Goal: Task Accomplishment & Management: Use online tool/utility

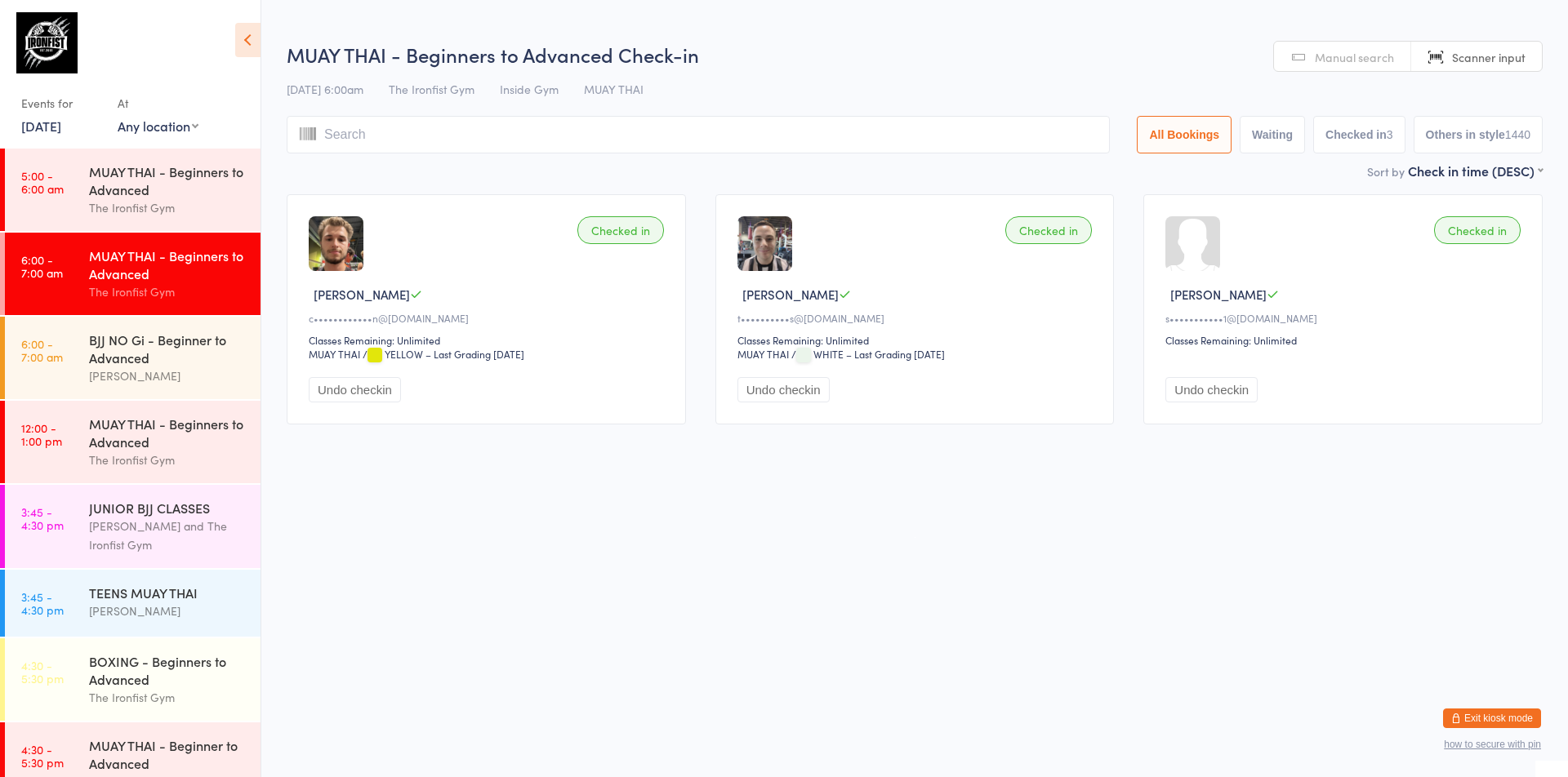
click at [32, 278] on time "6:00 - 7:00 am" at bounding box center [42, 267] width 42 height 27
click at [513, 620] on html "You have now entered Kiosk Mode. Members will be able to check themselves in us…" at bounding box center [784, 388] width 1568 height 777
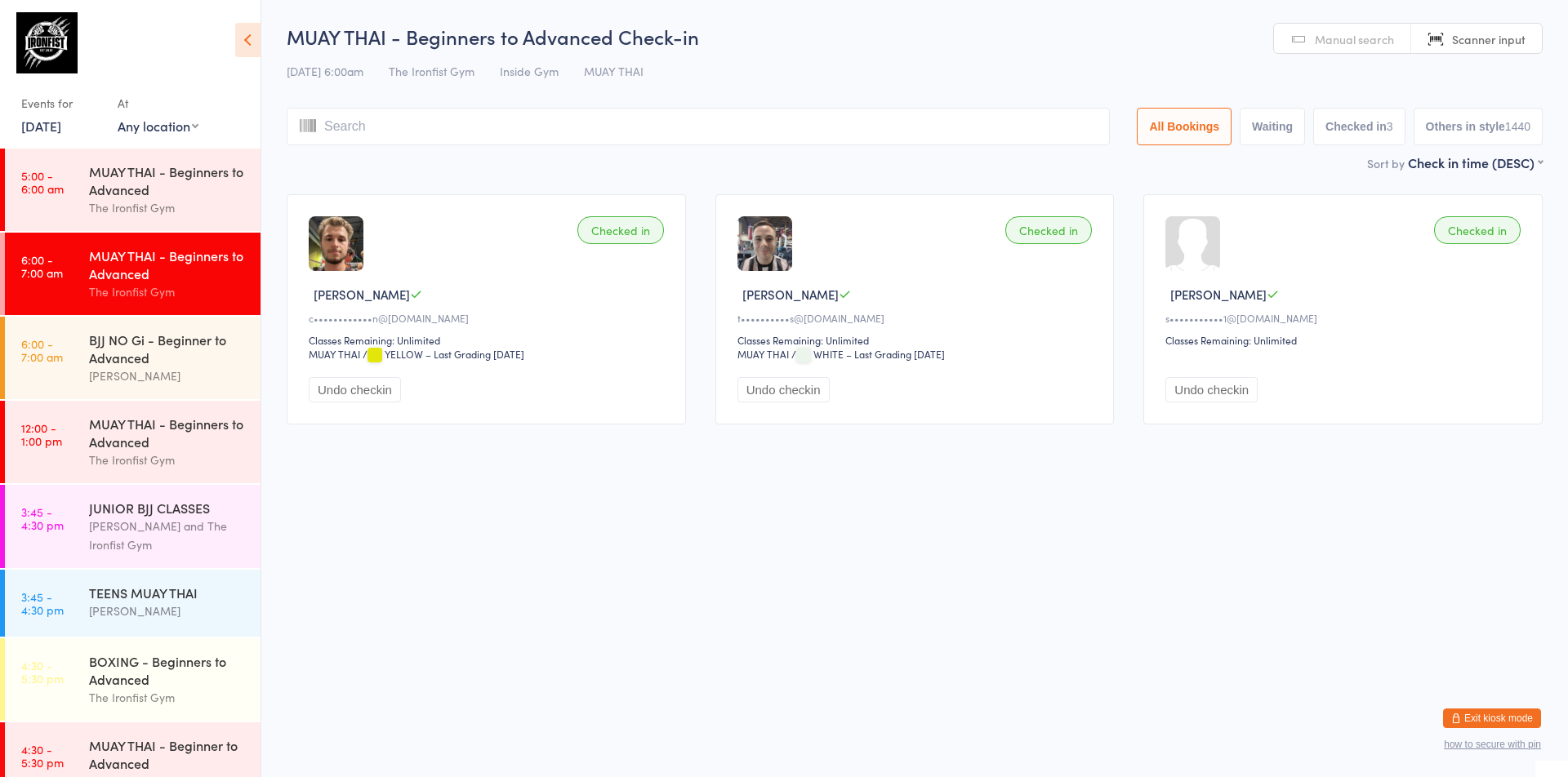
click at [690, 659] on html "You have now entered Kiosk Mode. Members will be able to check themselves in us…" at bounding box center [784, 388] width 1568 height 777
click at [485, 615] on html "You have now entered Kiosk Mode. Members will be able to check themselves in us…" at bounding box center [784, 388] width 1568 height 777
click at [715, 561] on html "You have now entered Kiosk Mode. Members will be able to check themselves in us…" at bounding box center [784, 388] width 1568 height 777
click at [164, 424] on div "MUAY THAI - Beginners to Advanced" at bounding box center [168, 433] width 158 height 36
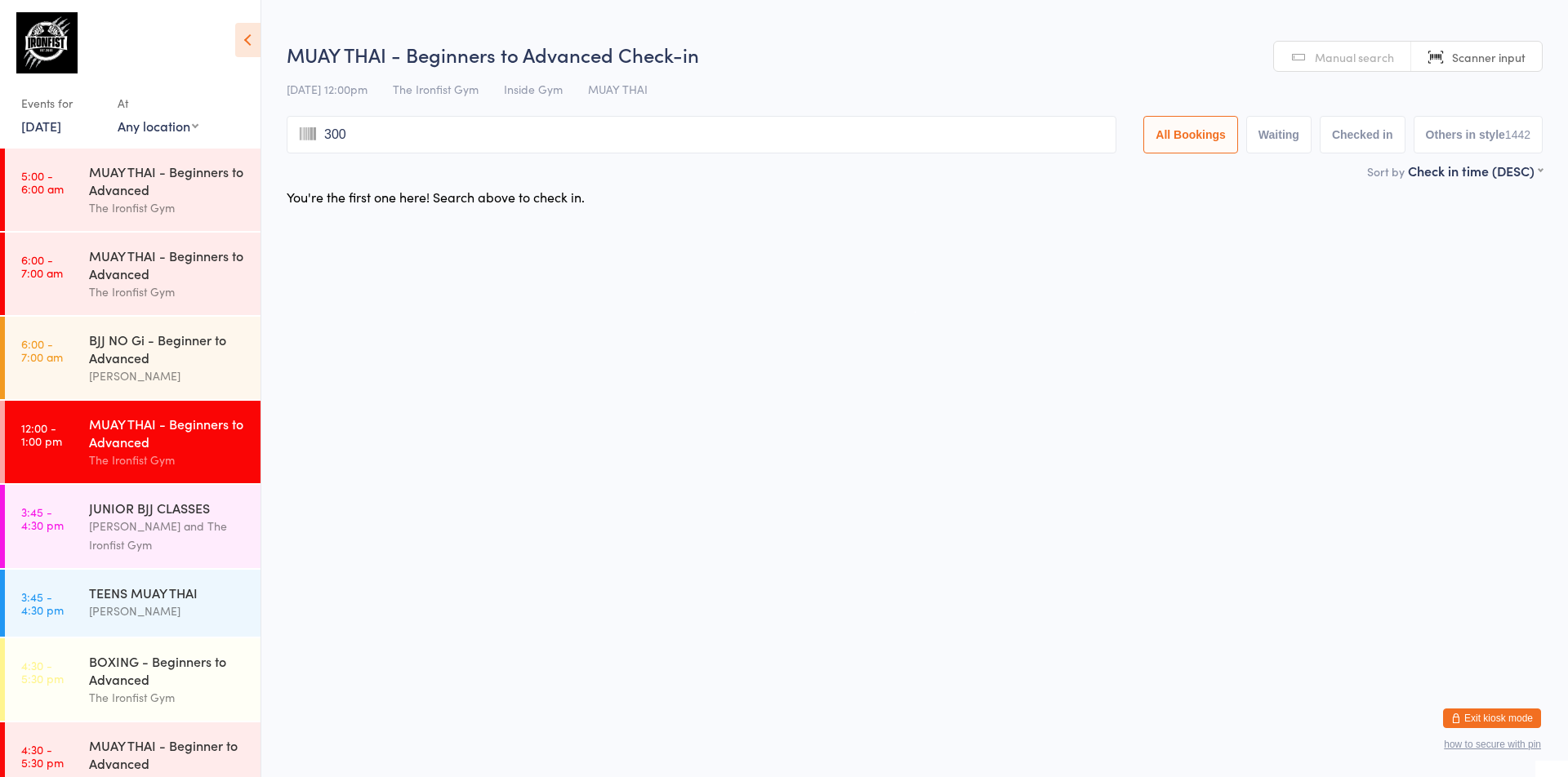
type input "3005"
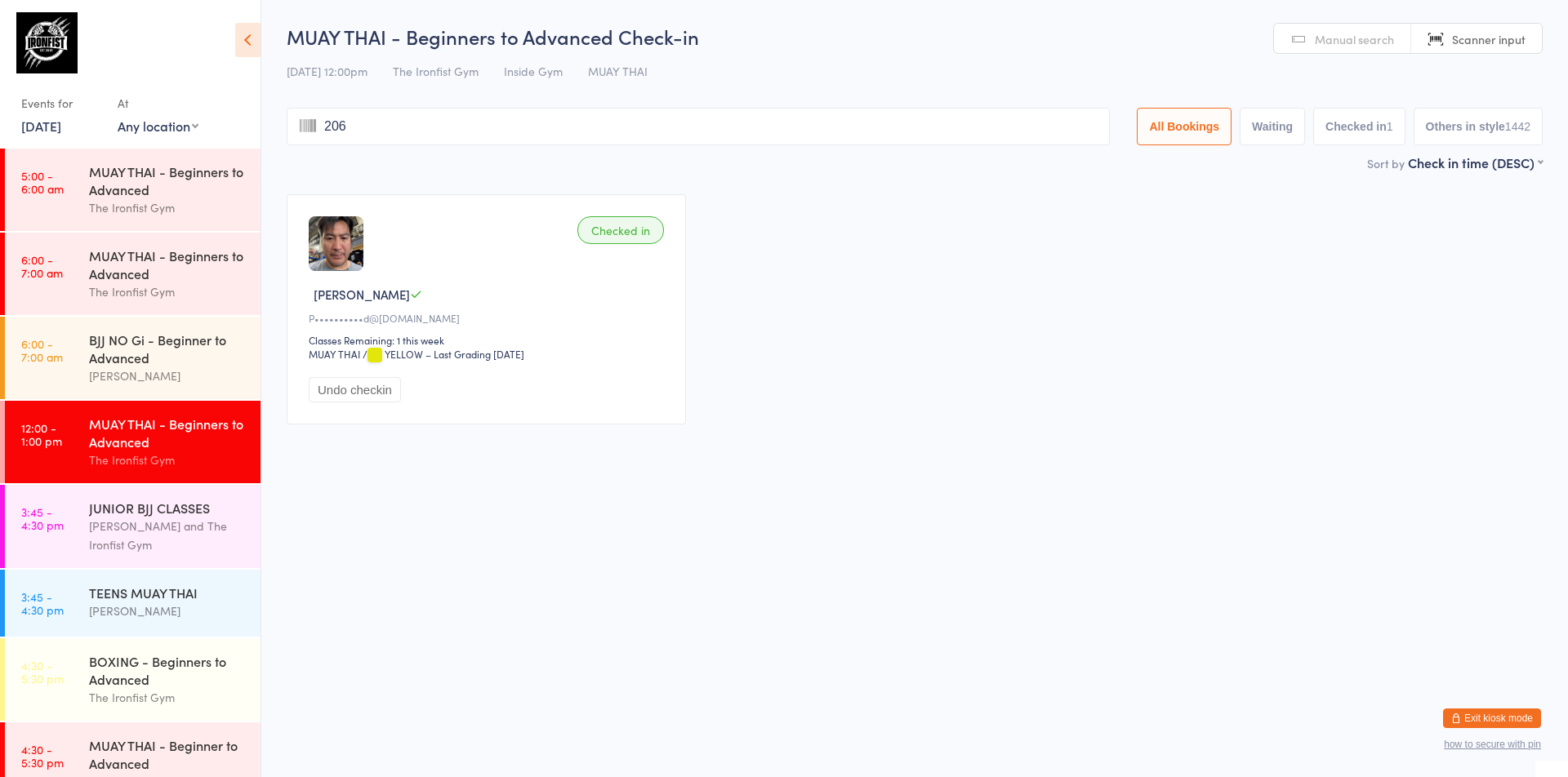
type input "2060"
